Goal: Information Seeking & Learning: Learn about a topic

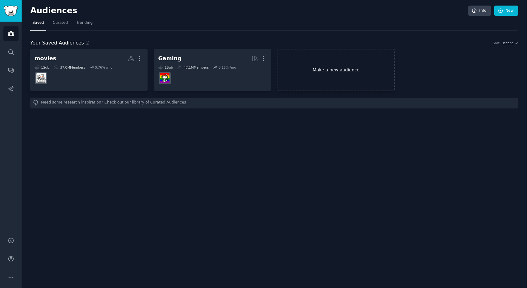
click at [312, 52] on link "Make a new audience" at bounding box center [336, 70] width 117 height 42
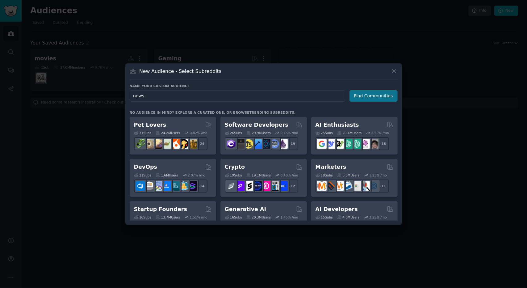
type input "news"
click at [365, 93] on button "Find Communities" at bounding box center [374, 95] width 48 height 11
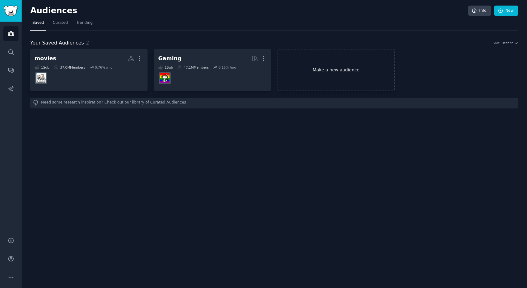
click at [311, 74] on link "Make a new audience" at bounding box center [336, 70] width 117 height 42
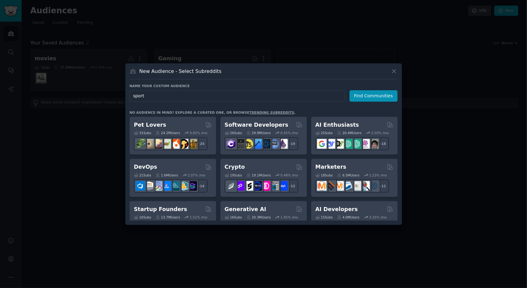
type input "sports"
click button "Find Communities" at bounding box center [374, 95] width 48 height 11
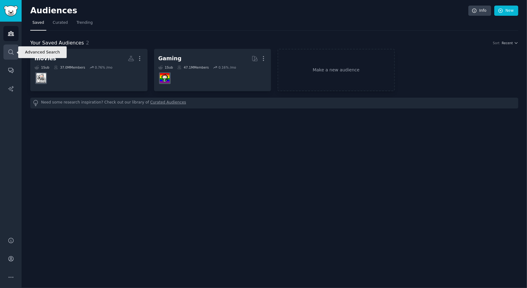
click at [6, 57] on link "Search" at bounding box center [10, 51] width 15 height 15
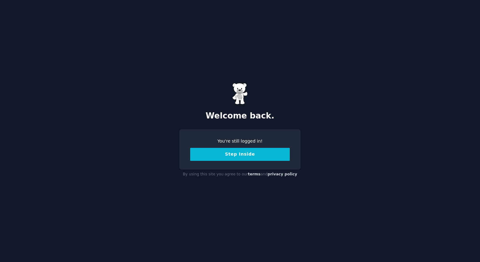
click at [226, 157] on button "Step Inside" at bounding box center [239, 154] width 99 height 13
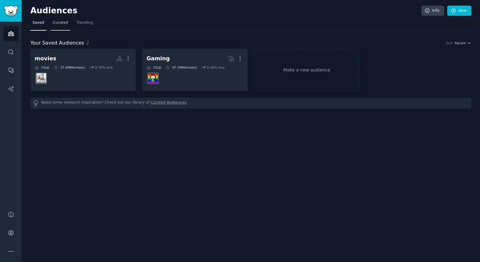
click at [61, 24] on span "Curated" at bounding box center [60, 23] width 15 height 6
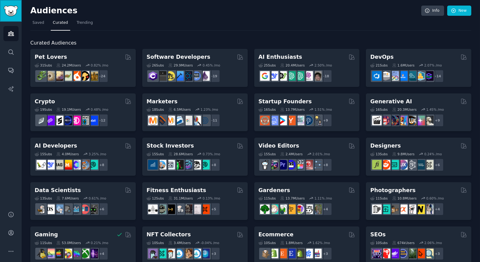
click at [11, 16] on link "Sidebar" at bounding box center [11, 11] width 22 height 22
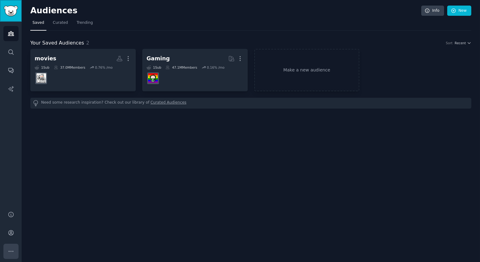
click at [8, 251] on icon "Sidebar" at bounding box center [11, 251] width 6 height 6
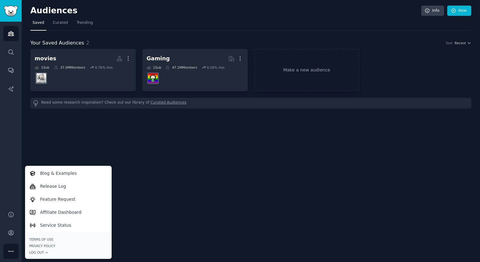
drag, startPoint x: 68, startPoint y: 155, endPoint x: 77, endPoint y: 144, distance: 14.4
click at [68, 155] on div "Audiences Info New Saved Curated Trending Your Saved Audiences 2 Sort Recent mo…" at bounding box center [251, 131] width 458 height 262
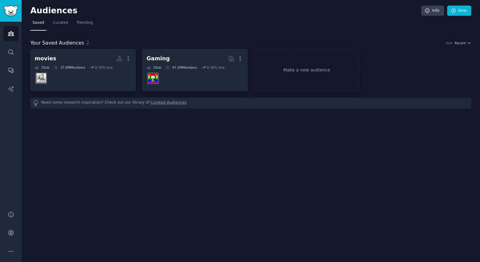
click at [151, 102] on link "Curated Audiences" at bounding box center [168, 103] width 36 height 6
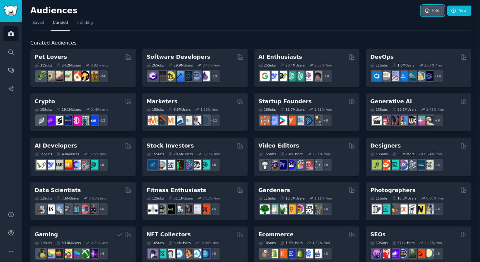
click at [434, 6] on link "Info" at bounding box center [432, 11] width 23 height 11
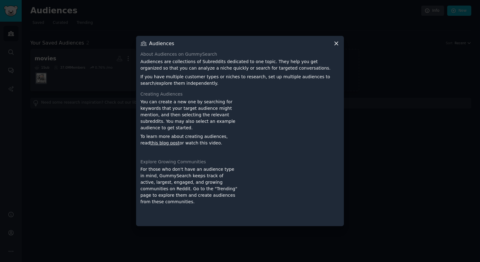
click at [334, 44] on icon at bounding box center [336, 43] width 6 height 6
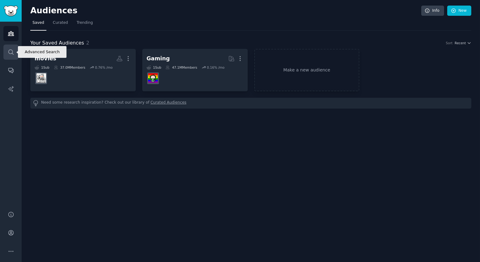
click at [12, 54] on icon "Sidebar" at bounding box center [11, 52] width 6 height 6
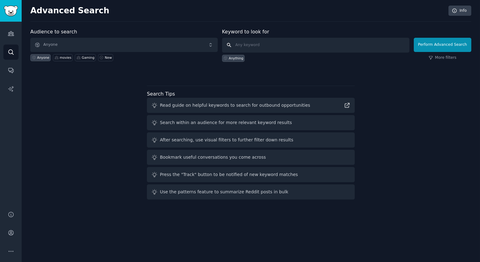
click at [297, 45] on input "text" at bounding box center [315, 45] width 187 height 15
type input "largest"
click button "Perform Advanced Search" at bounding box center [441, 45] width 57 height 14
click at [297, 45] on input "text" at bounding box center [315, 45] width 187 height 15
type input "size"
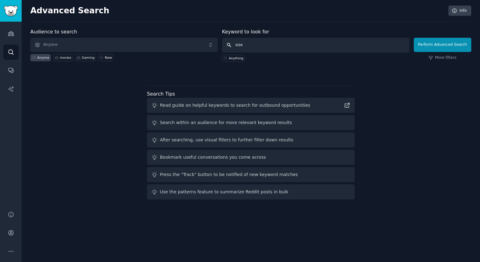
click button "Perform Advanced Search" at bounding box center [441, 45] width 57 height 14
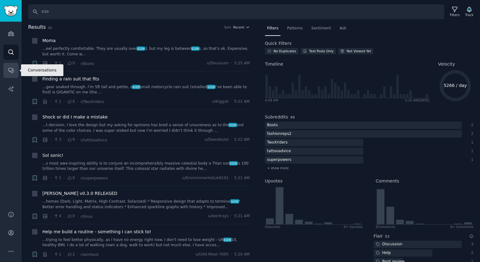
click at [15, 71] on link "Conversations" at bounding box center [10, 70] width 15 height 15
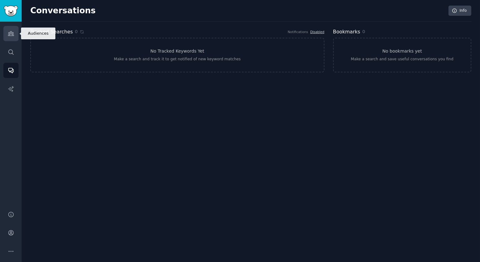
click at [14, 33] on icon "Sidebar" at bounding box center [11, 33] width 6 height 6
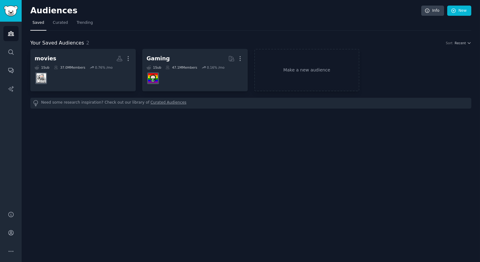
click at [152, 105] on link "Curated Audiences" at bounding box center [168, 103] width 36 height 6
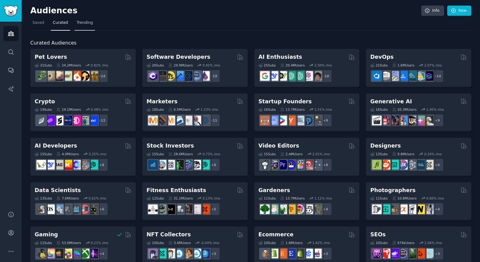
click at [77, 23] on span "Trending" at bounding box center [85, 23] width 16 height 6
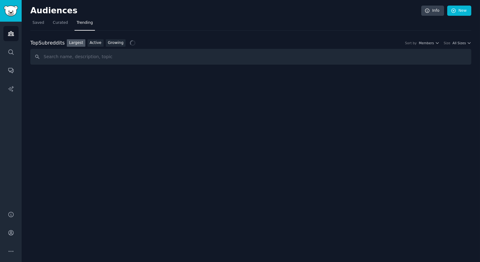
click at [70, 43] on link "Largest" at bounding box center [76, 43] width 19 height 8
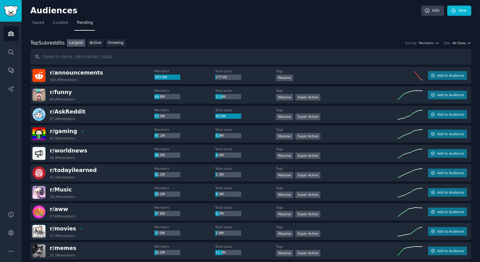
click at [458, 42] on span "All Sizes" at bounding box center [458, 43] width 13 height 4
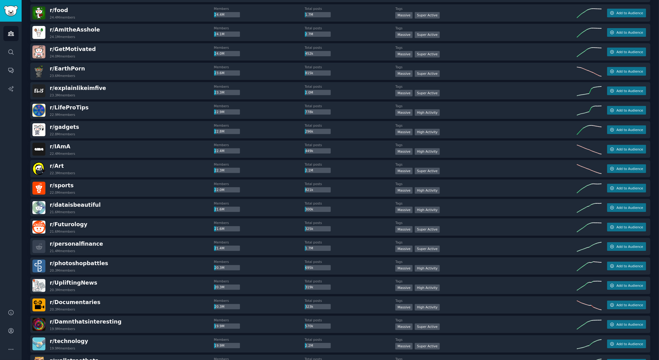
scroll to position [432, 0]
